Goal: Communication & Community: Connect with others

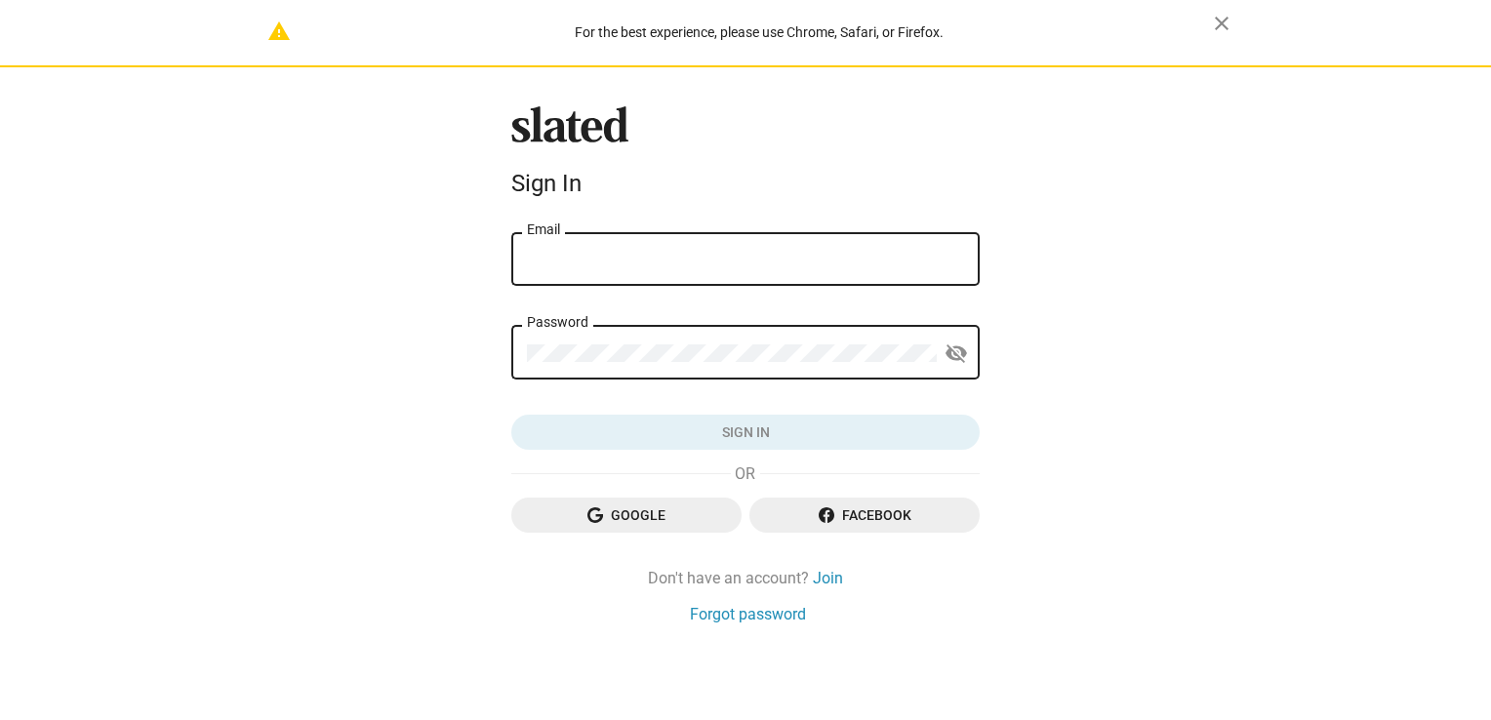
click at [609, 243] on div "Email" at bounding box center [745, 257] width 437 height 58
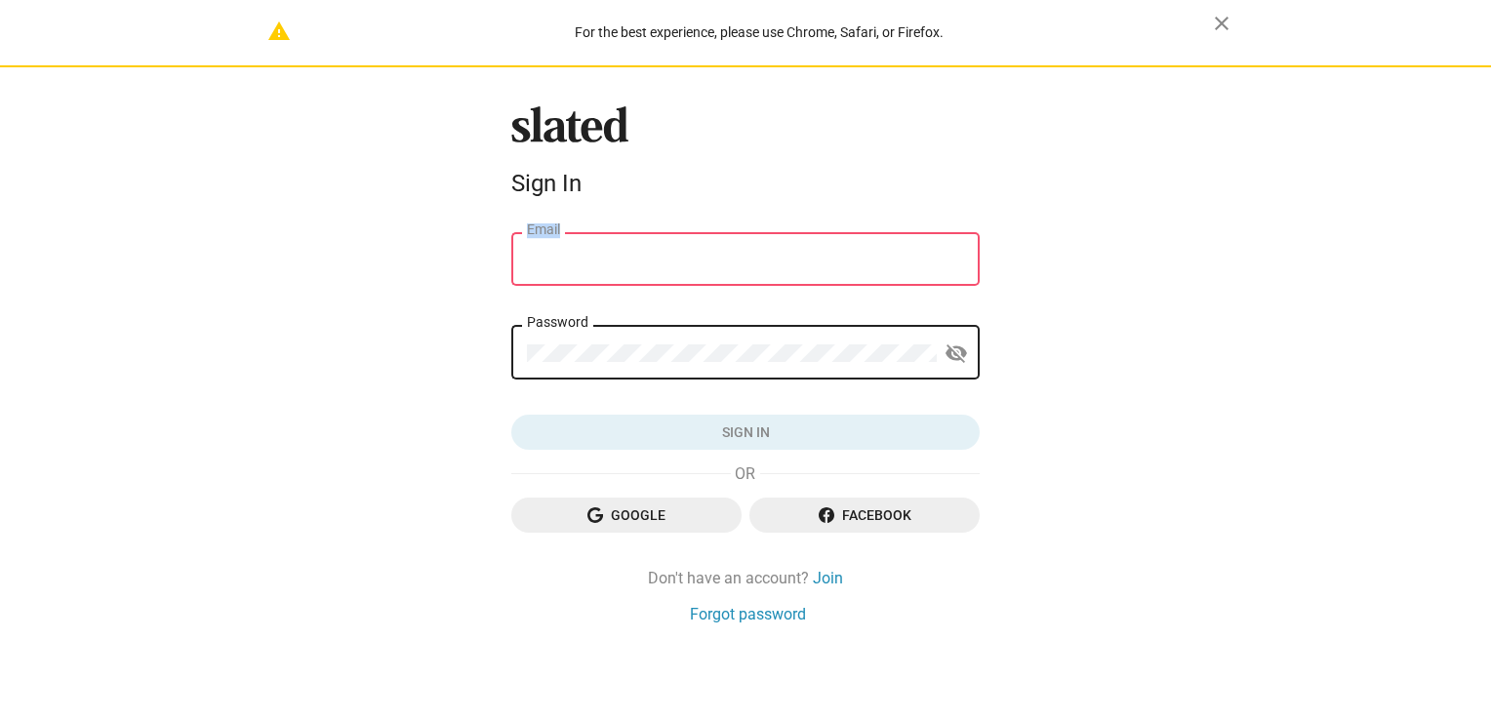
click at [609, 243] on div "Email" at bounding box center [745, 257] width 437 height 58
click at [607, 260] on input "Email" at bounding box center [745, 260] width 437 height 18
type input "mukhtiyarfilms@gmail.com"
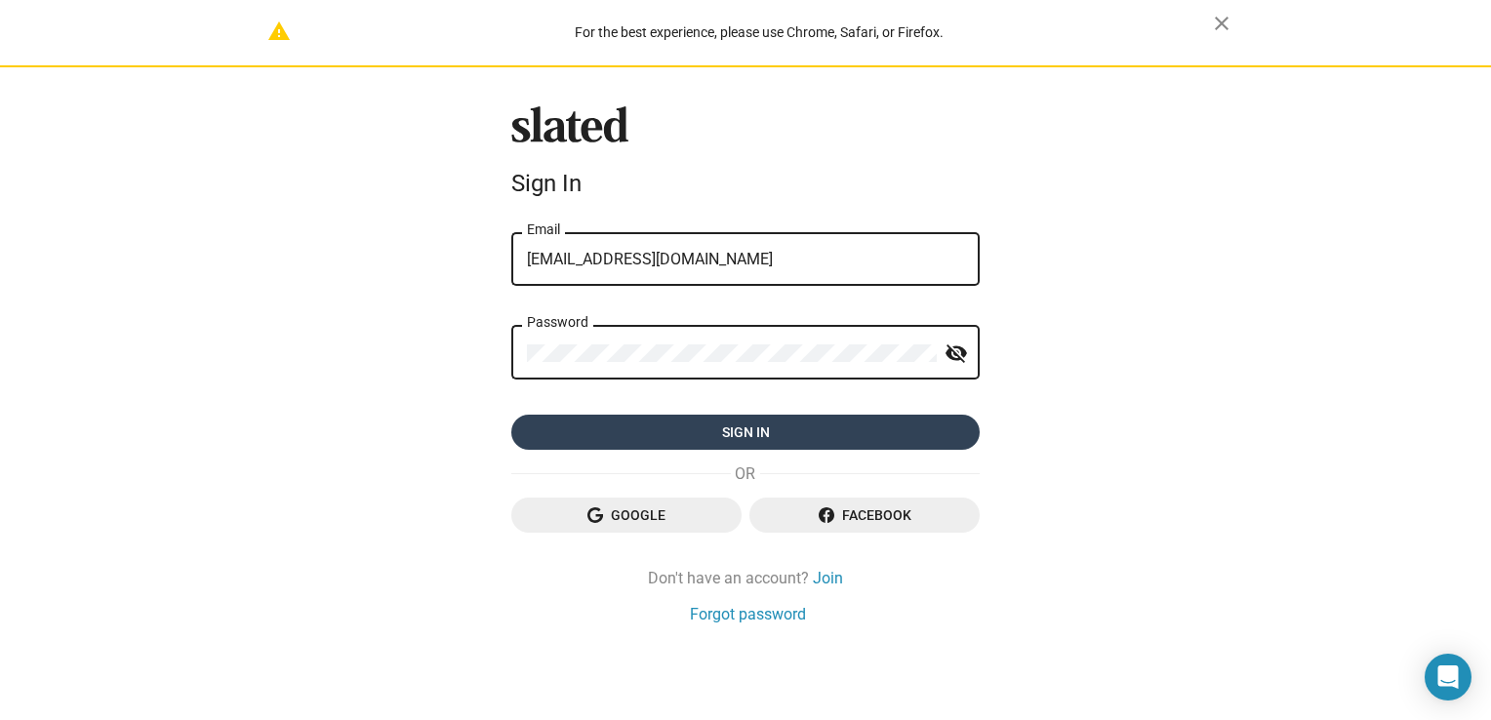
click at [767, 427] on span "Sign in" at bounding box center [745, 432] width 437 height 35
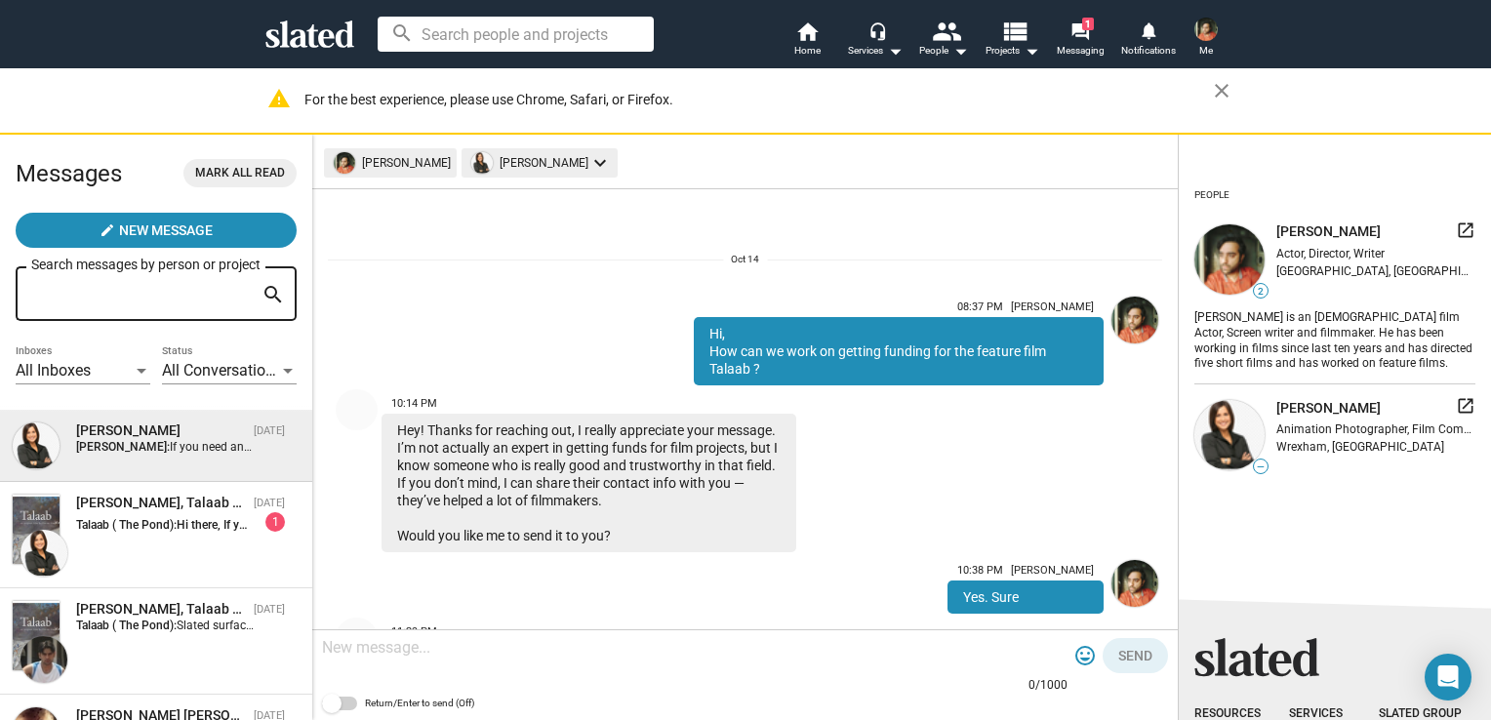
scroll to position [210, 0]
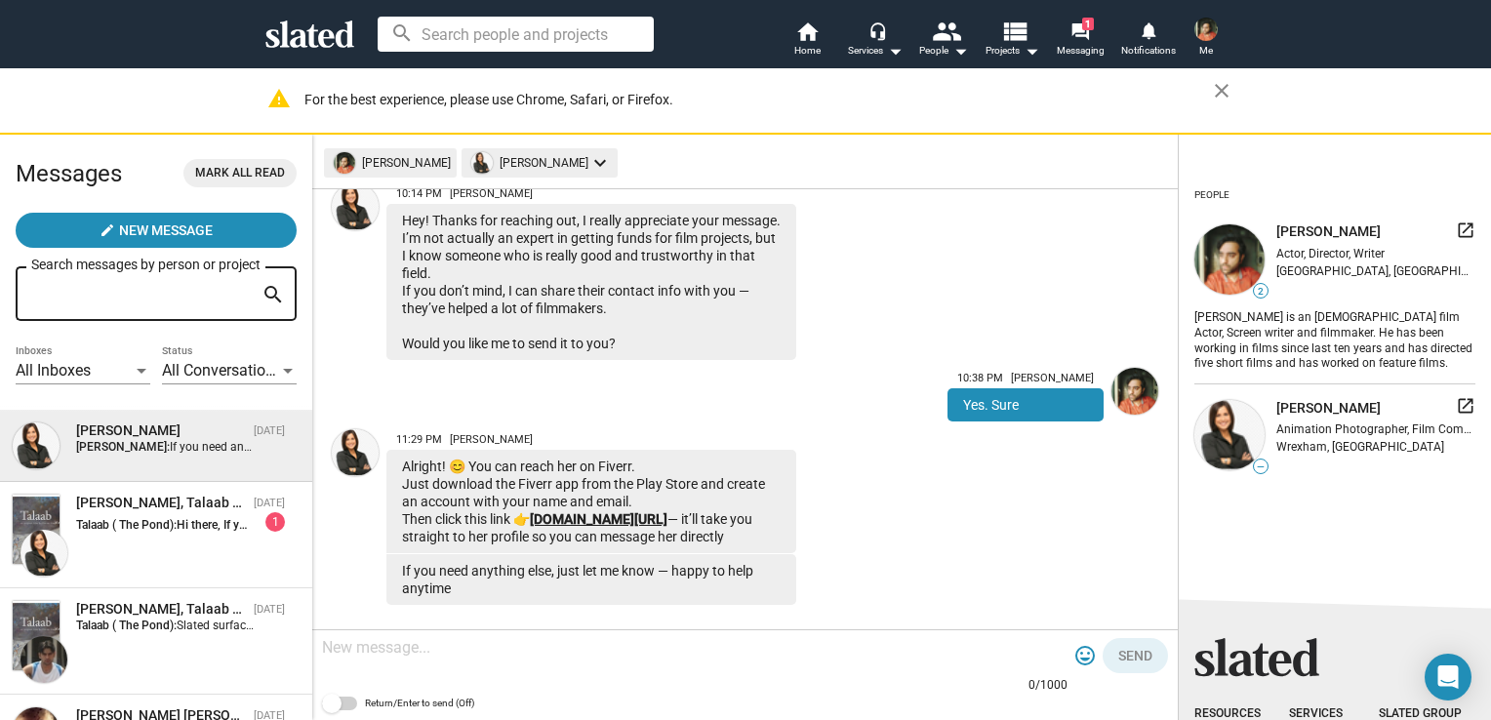
click at [632, 527] on link "[DOMAIN_NAME][URL]" at bounding box center [599, 519] width 138 height 16
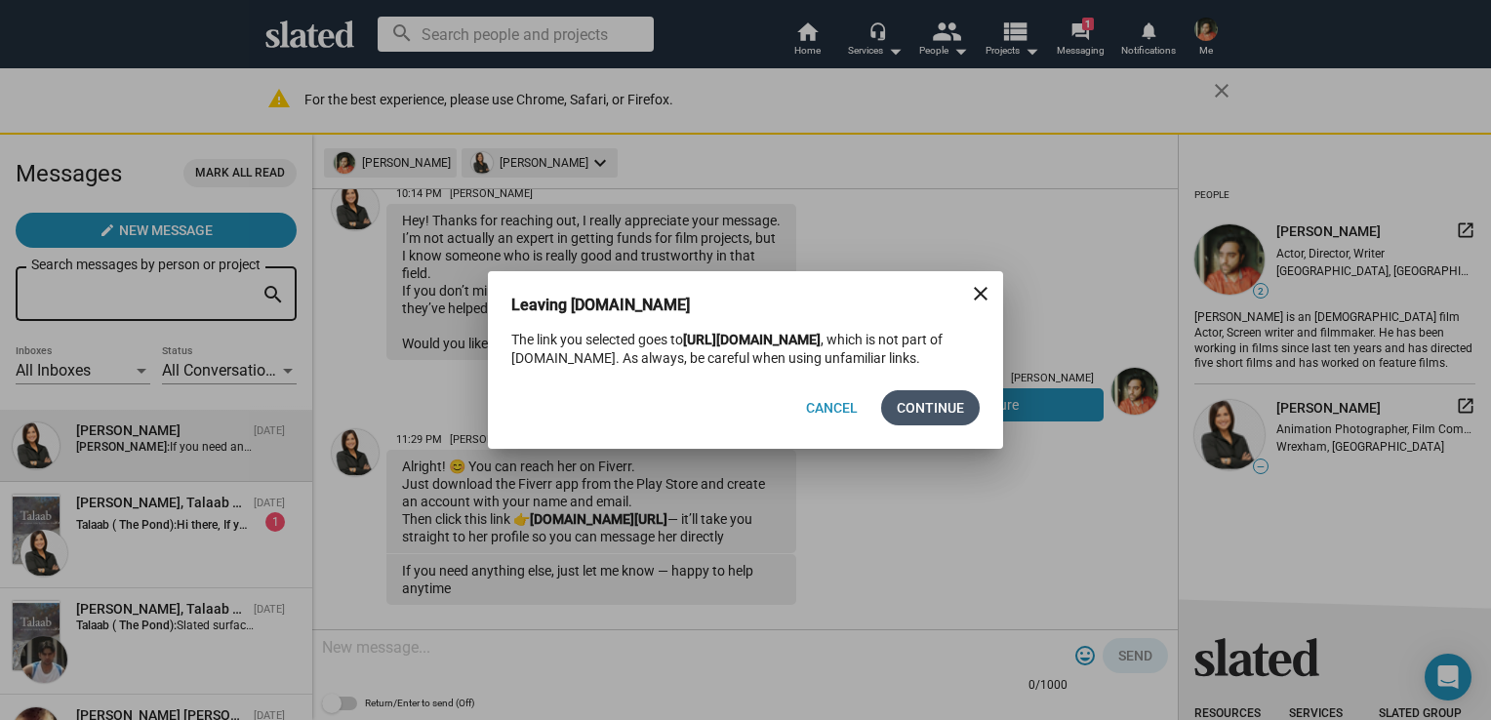
click at [926, 411] on span "Continue" at bounding box center [930, 407] width 67 height 35
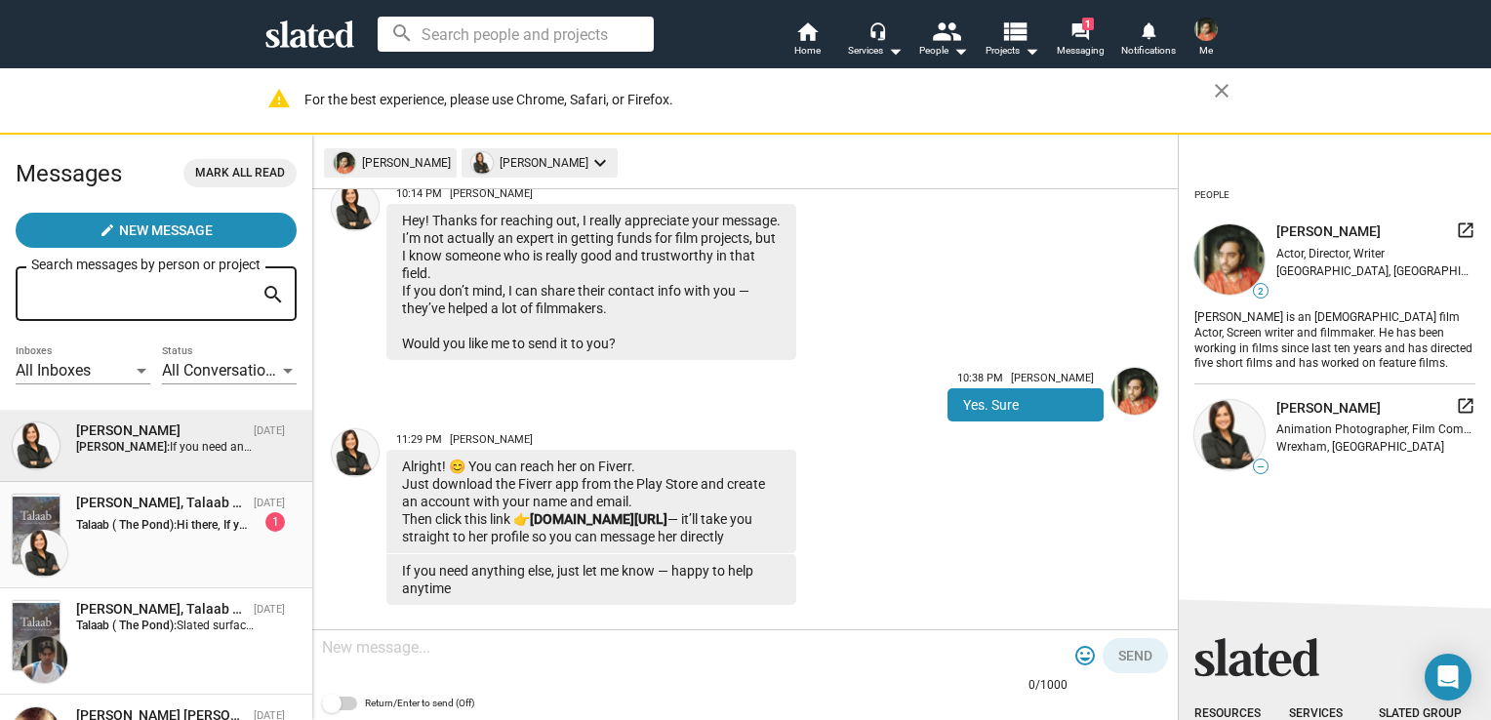
click at [172, 521] on strong "Talaab ( The Pond):" at bounding box center [126, 525] width 101 height 14
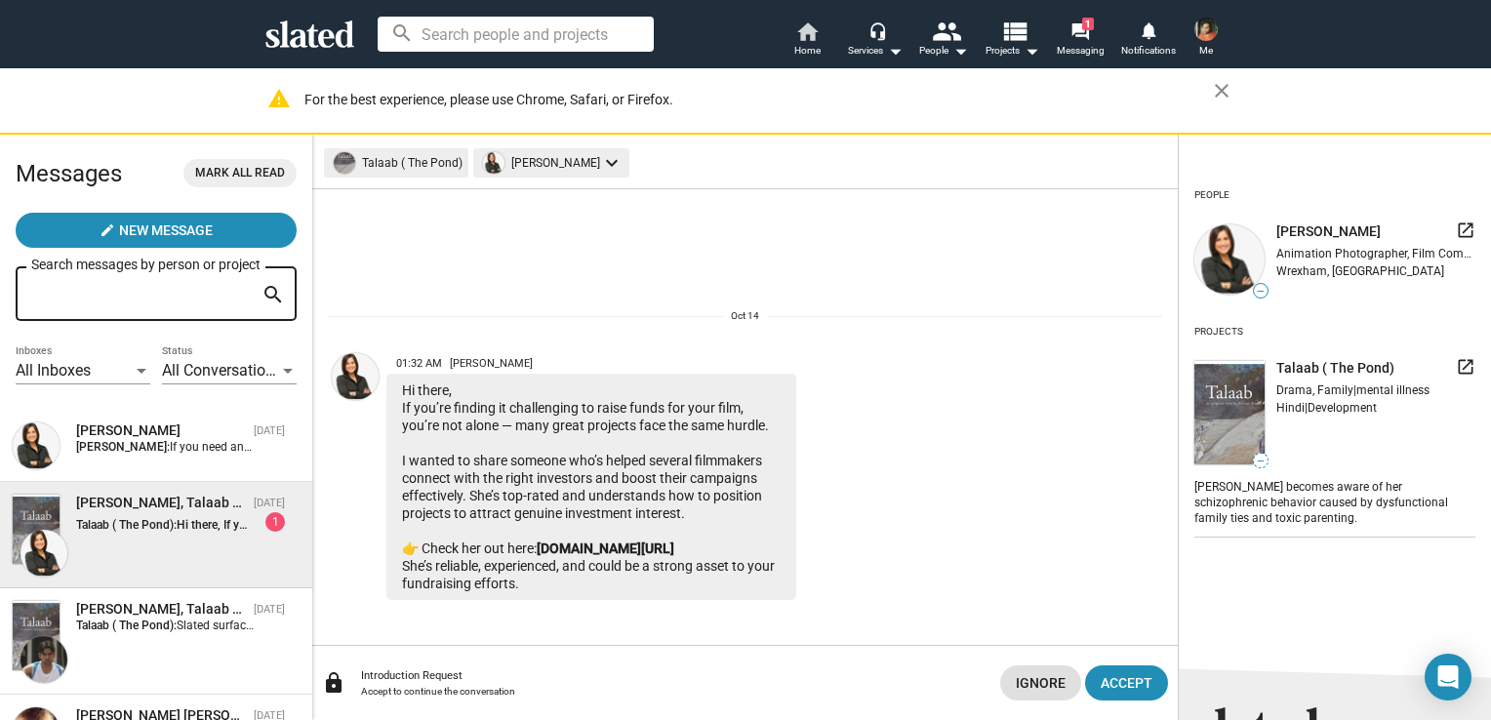
click at [809, 43] on span "Home" at bounding box center [808, 50] width 26 height 23
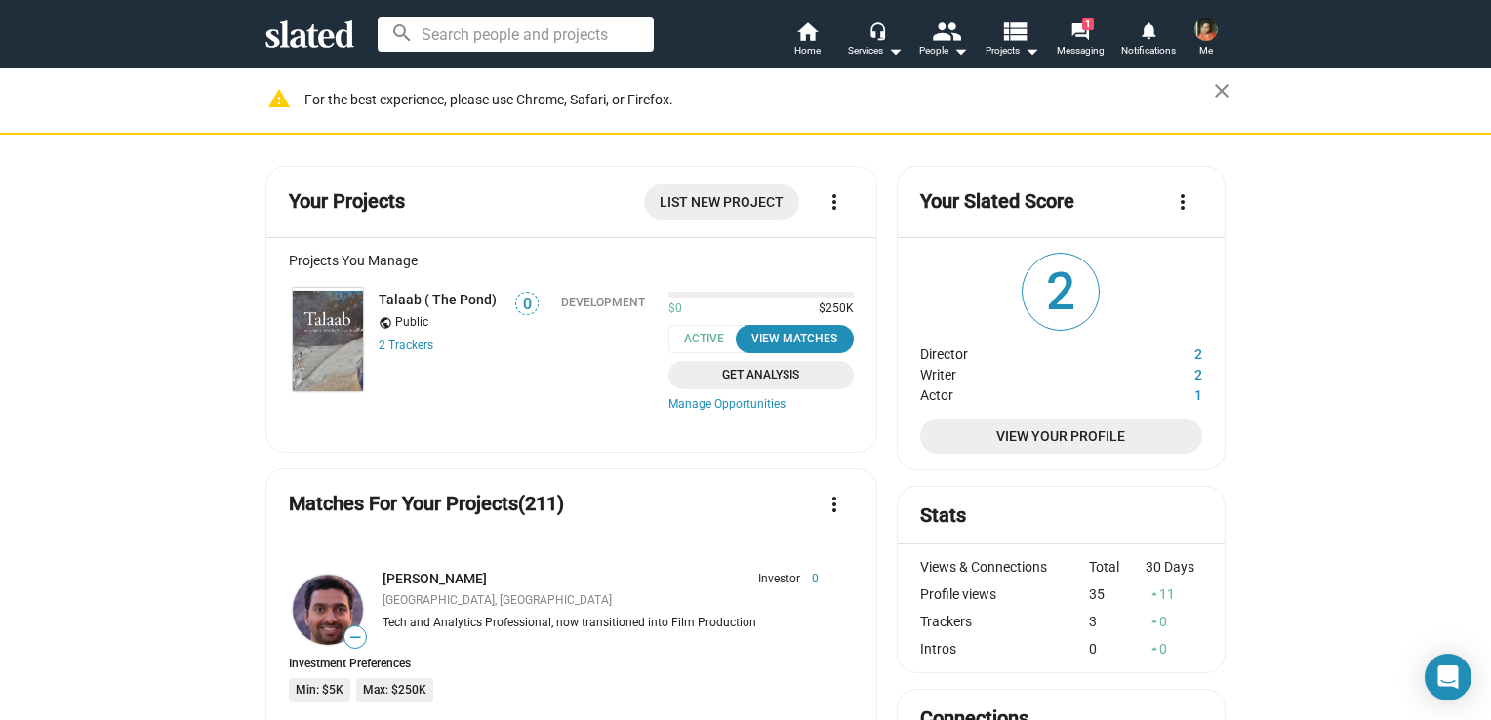
click at [0, 514] on html "Welcome! Slated uses cookies as described in our Cookie Policy , which includes…" at bounding box center [745, 360] width 1491 height 720
